Goal: Information Seeking & Learning: Learn about a topic

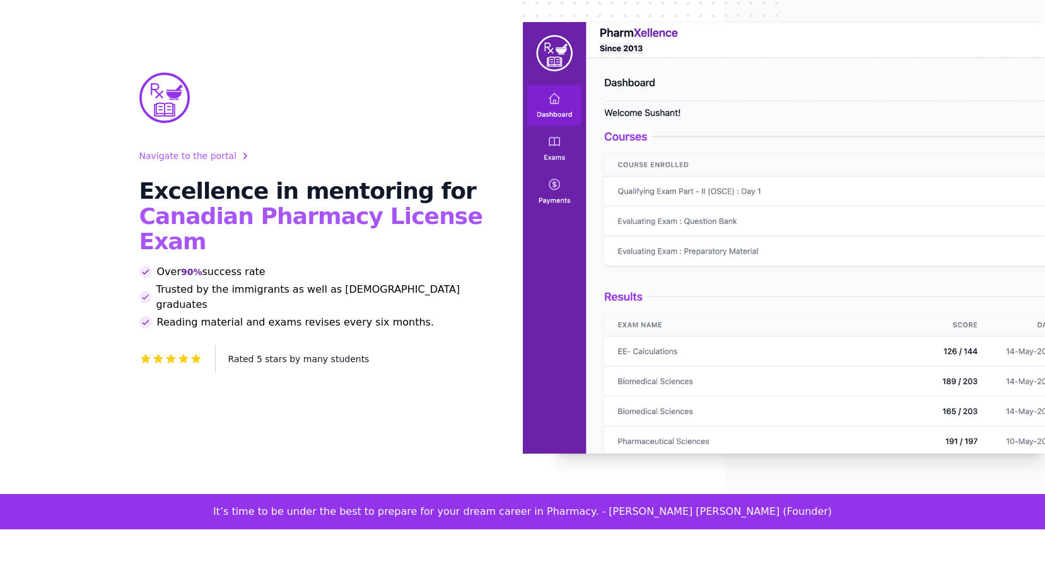
scroll to position [126, 0]
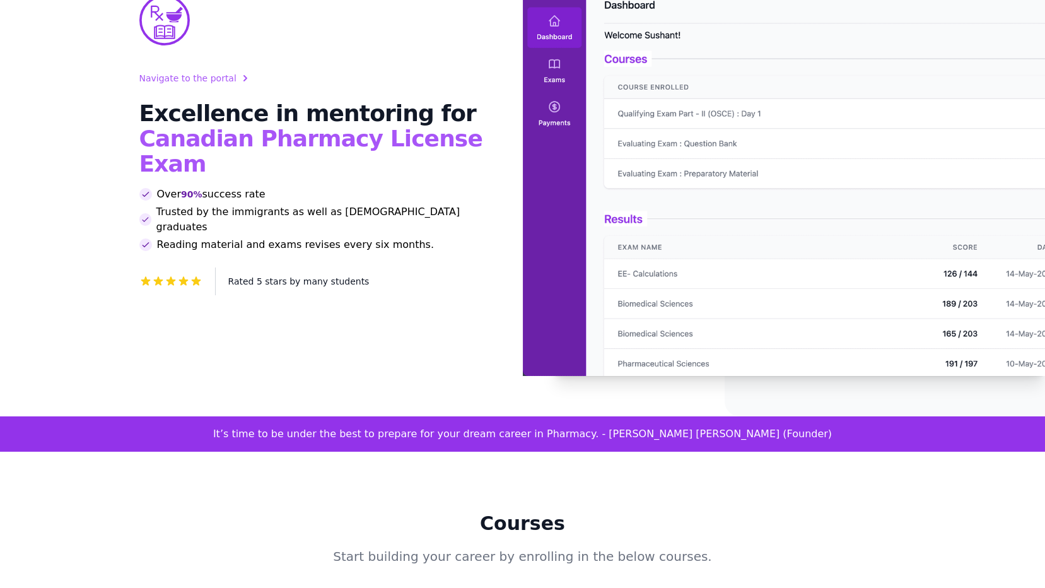
click at [884, 259] on img at bounding box center [784, 159] width 523 height 431
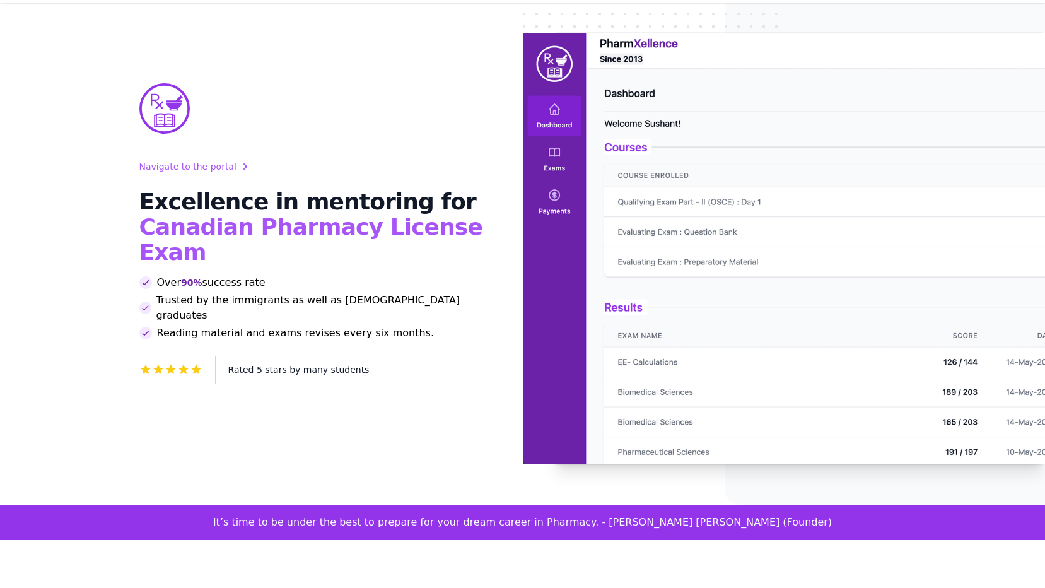
scroll to position [0, 0]
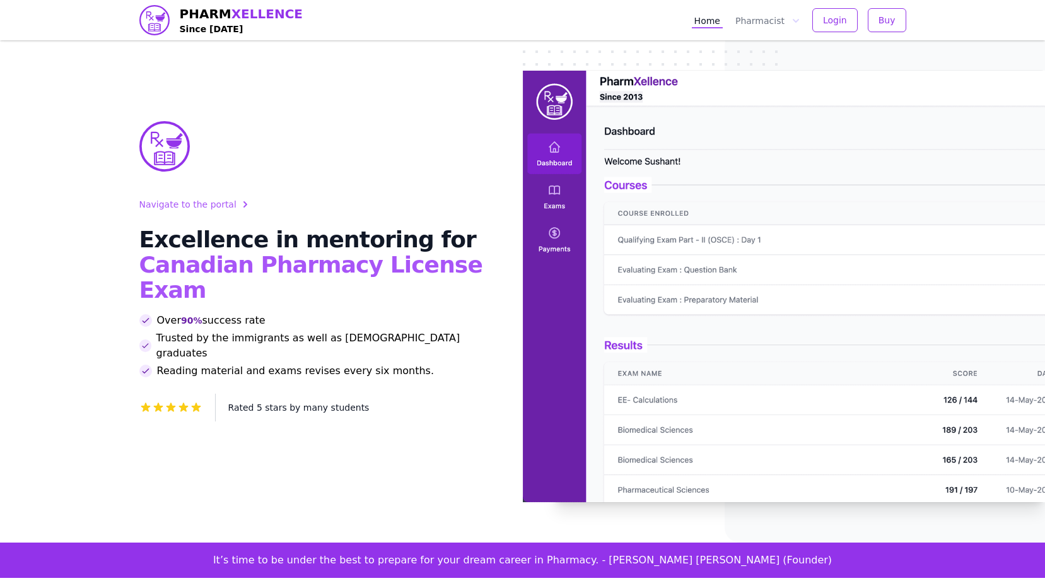
click at [634, 284] on img at bounding box center [784, 286] width 523 height 431
click at [617, 91] on img at bounding box center [784, 286] width 523 height 431
click at [758, 23] on button "Pharmacist" at bounding box center [767, 20] width 69 height 16
click at [758, 45] on link "EE" at bounding box center [803, 47] width 136 height 23
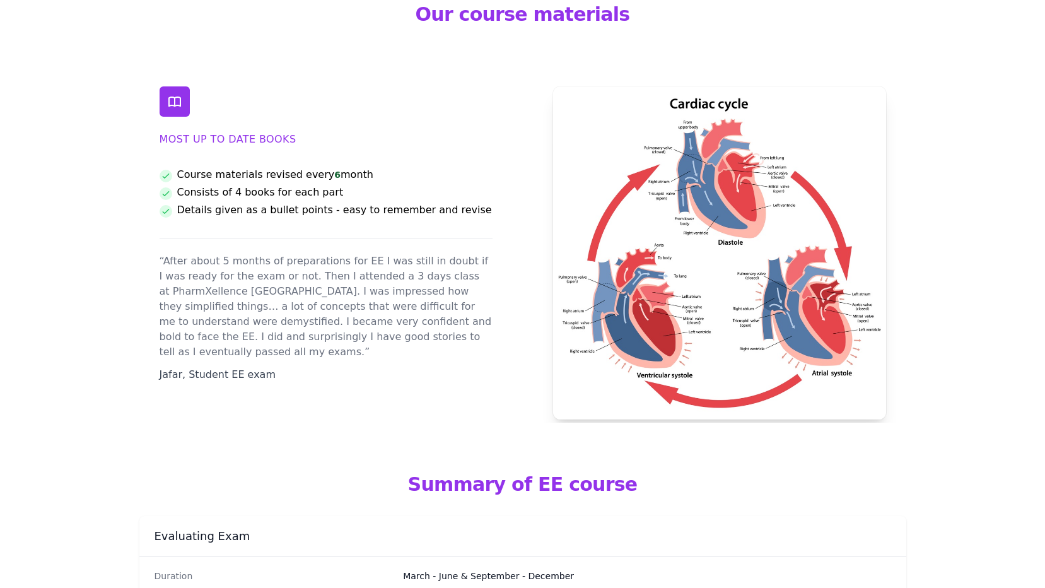
scroll to position [146, 0]
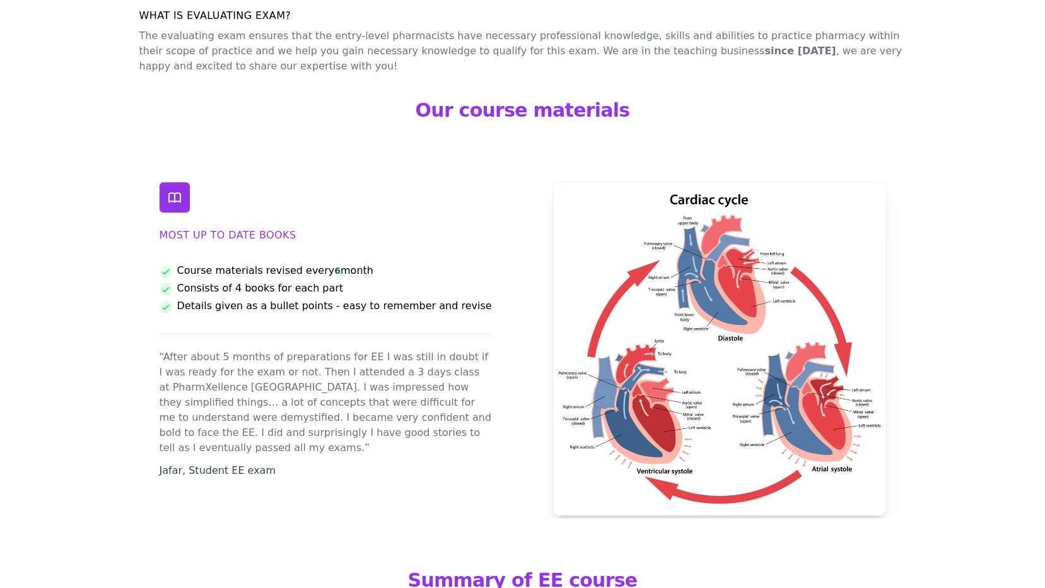
click at [185, 206] on span at bounding box center [175, 197] width 30 height 30
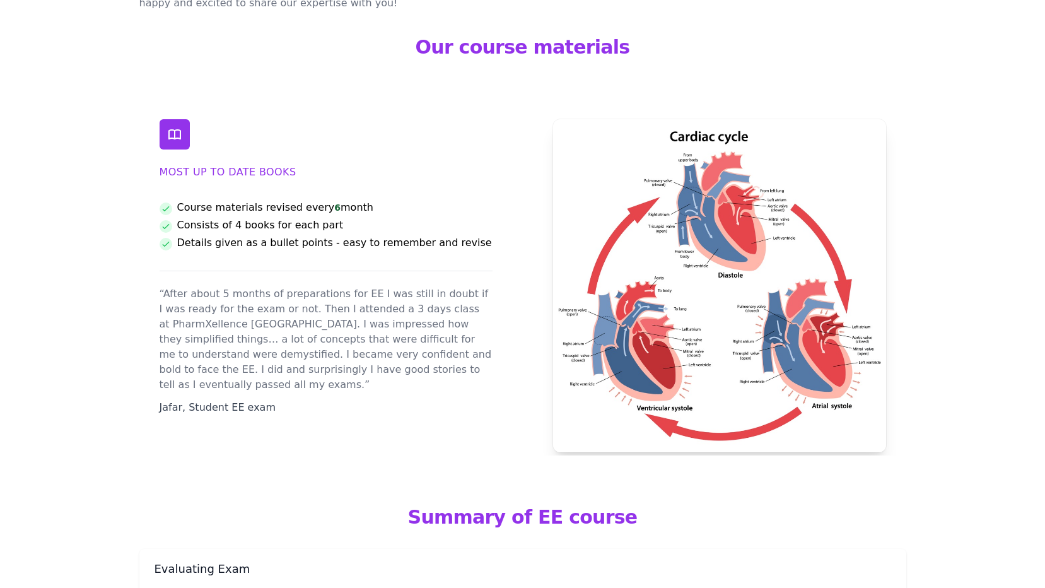
scroll to position [0, 0]
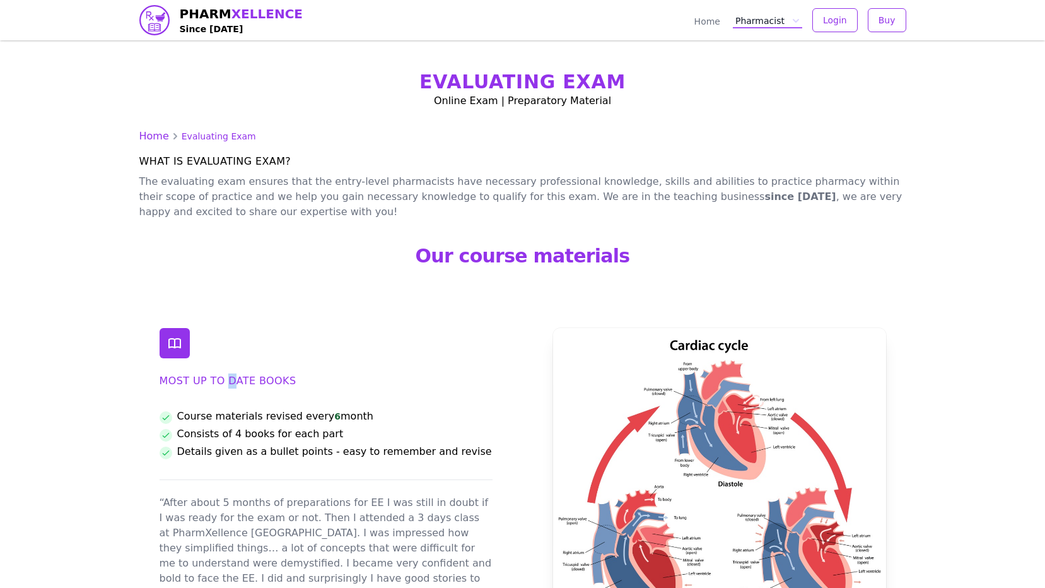
click at [230, 377] on h2 "Most up to date books" at bounding box center [326, 380] width 333 height 15
click at [761, 14] on button "Pharmacist" at bounding box center [767, 20] width 69 height 16
click at [763, 77] on link "MCQ" at bounding box center [803, 70] width 136 height 23
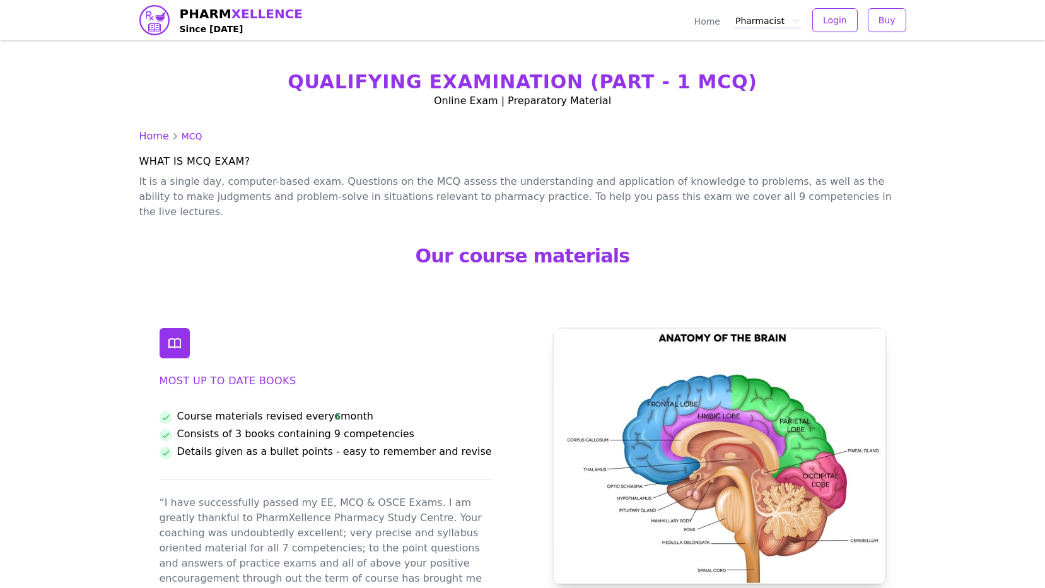
click at [800, 15] on icon "button" at bounding box center [796, 21] width 13 height 13
click at [791, 98] on link "OSCE" at bounding box center [803, 92] width 136 height 23
